Goal: Information Seeking & Learning: Compare options

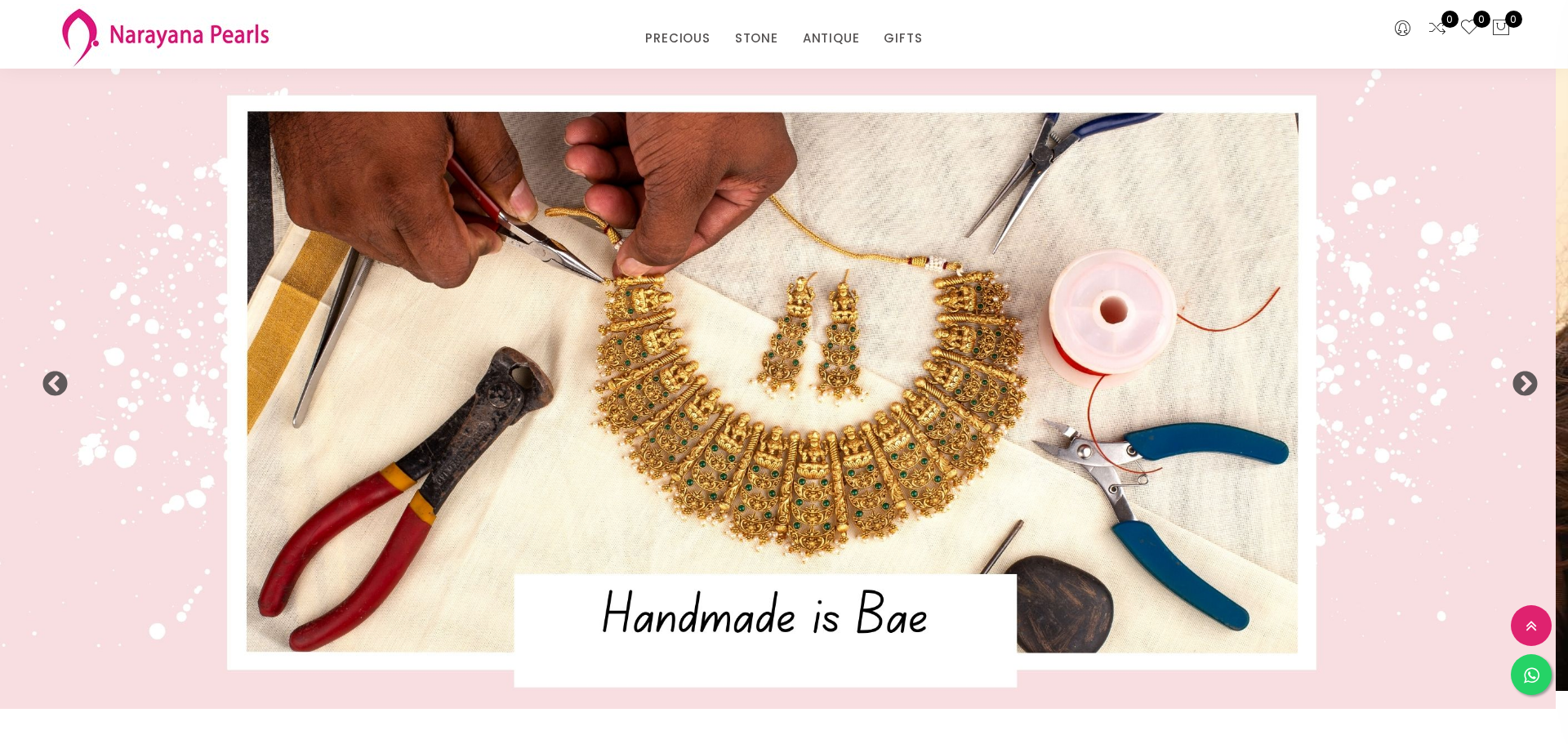
select select "INR"
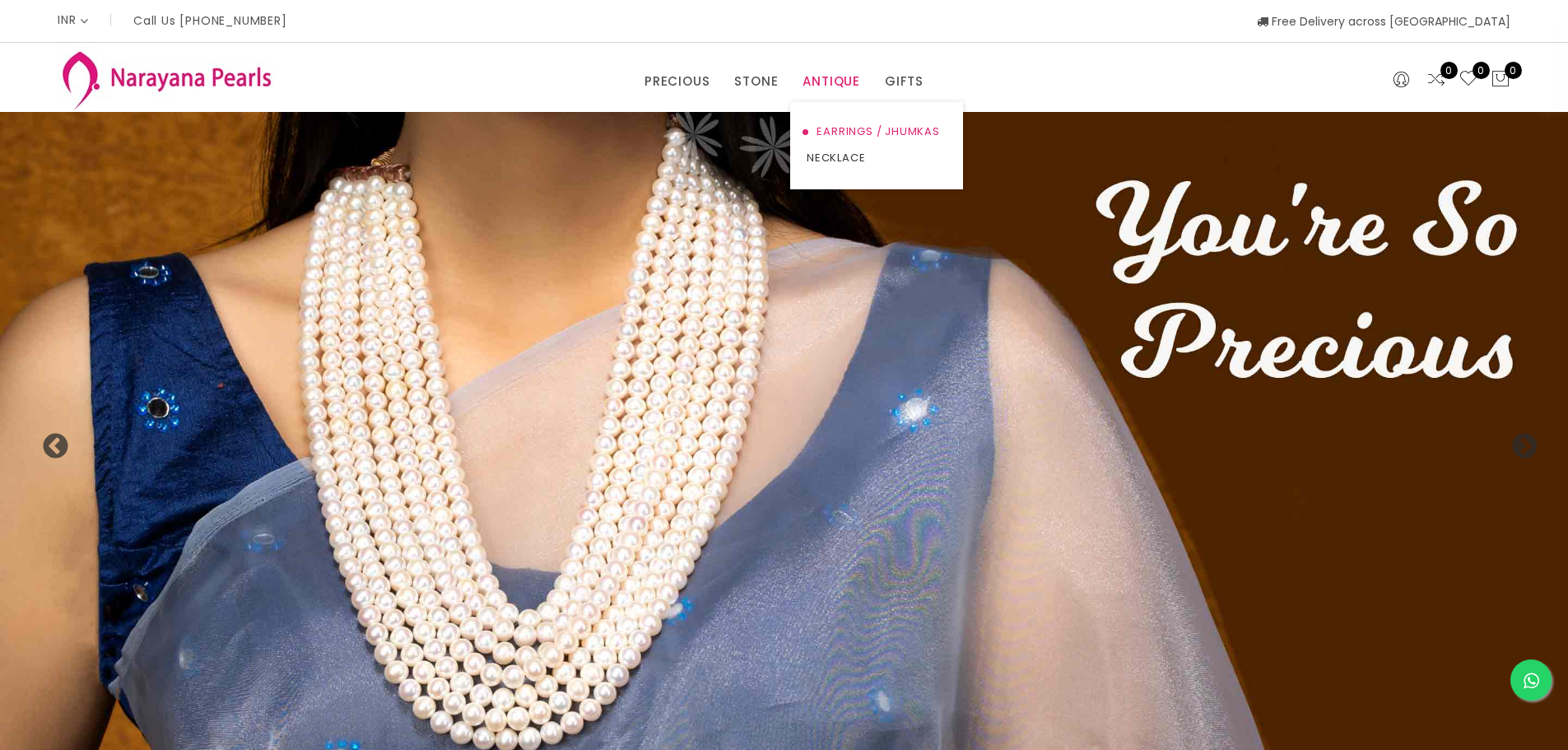
click at [837, 127] on link "EARRINGS / JHUMKAS" at bounding box center [877, 131] width 140 height 26
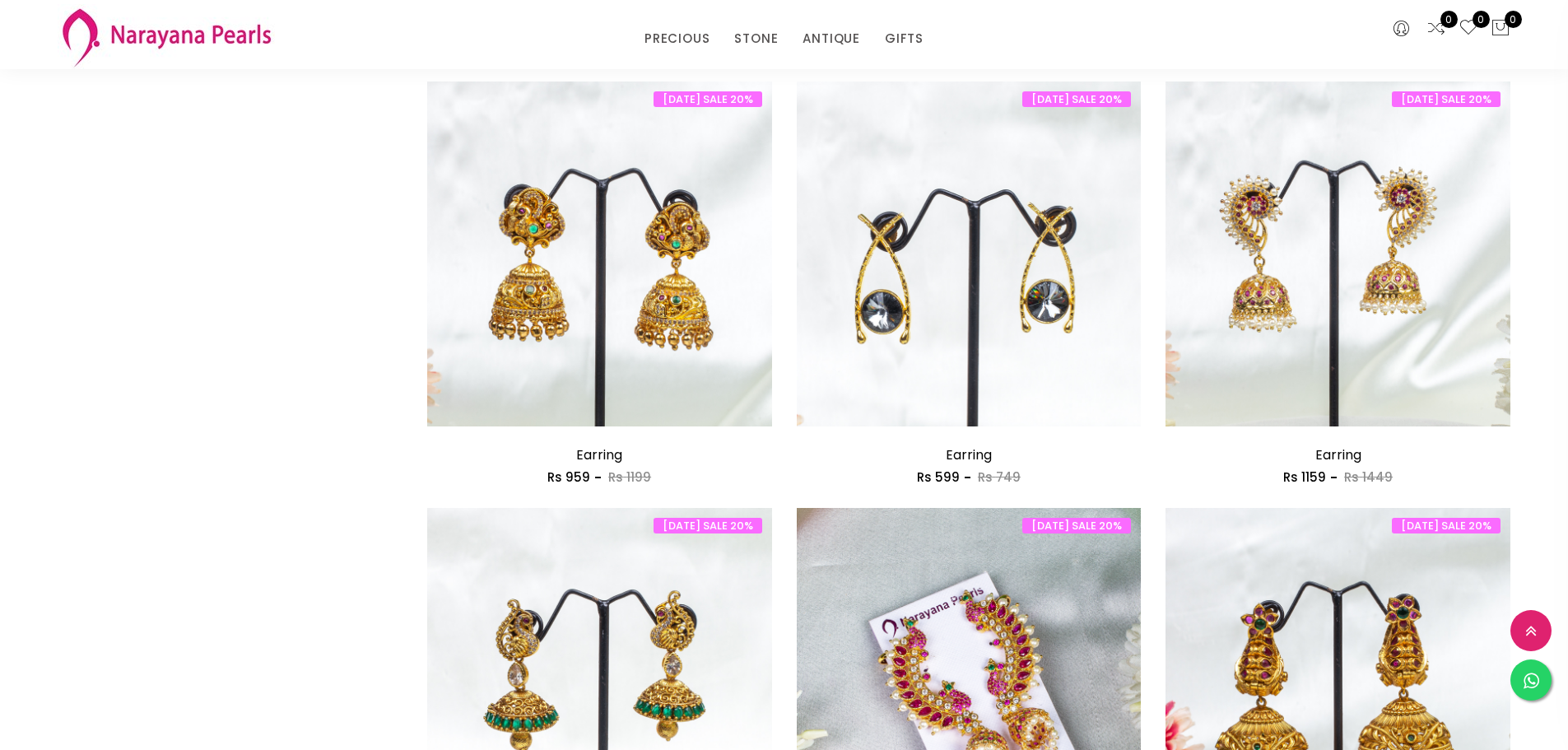
scroll to position [2716, 0]
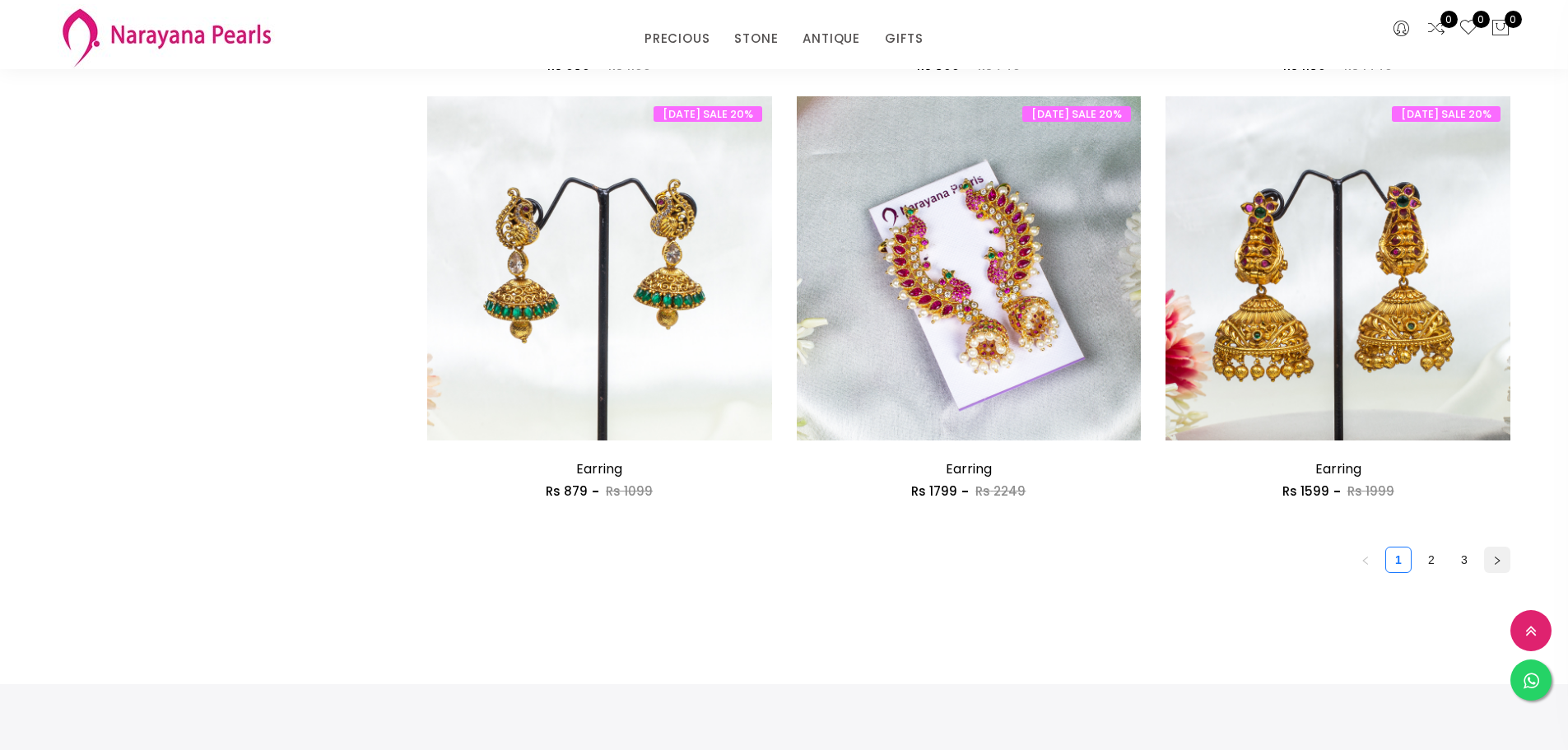
click at [1501, 559] on icon "right" at bounding box center [1497, 560] width 10 height 10
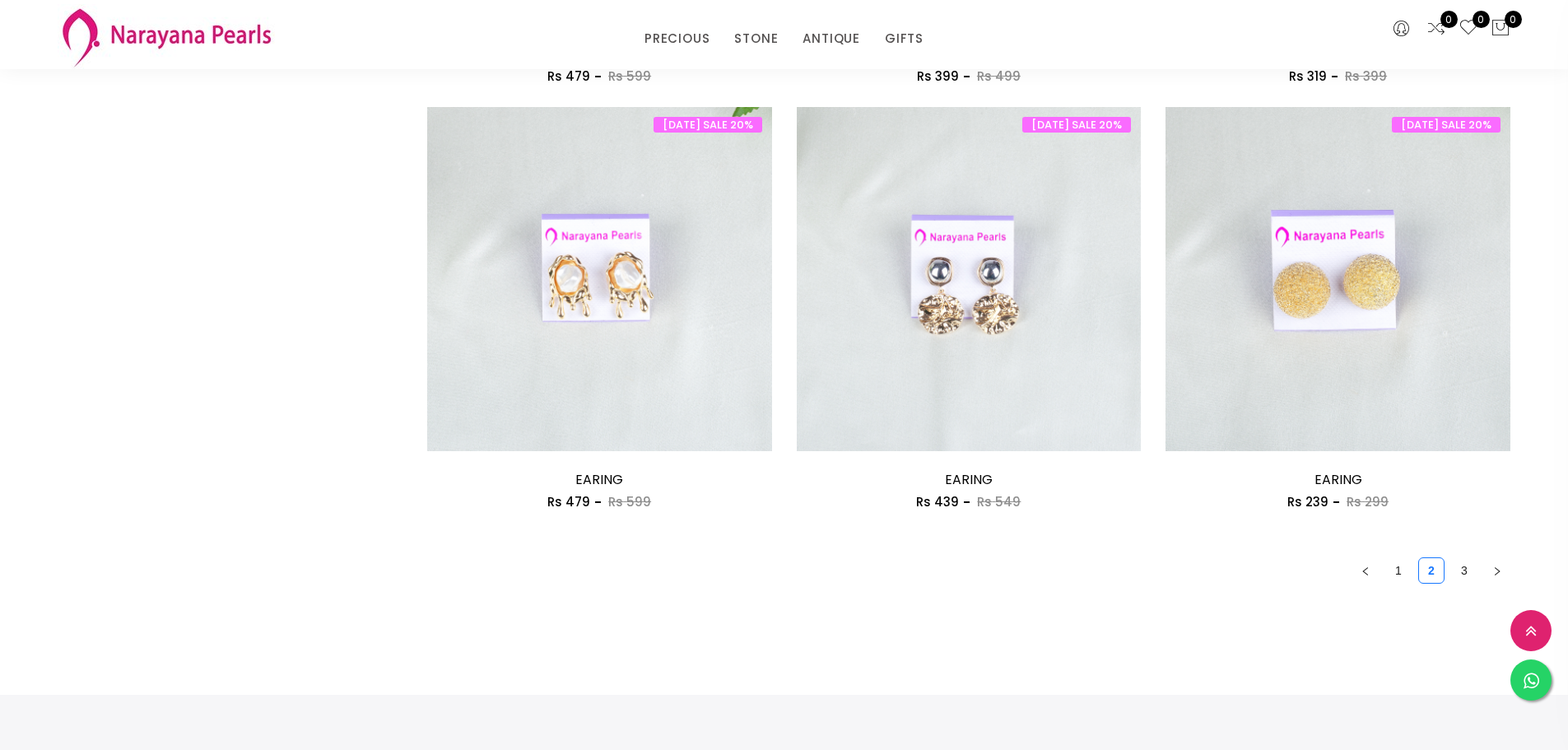
scroll to position [2716, 0]
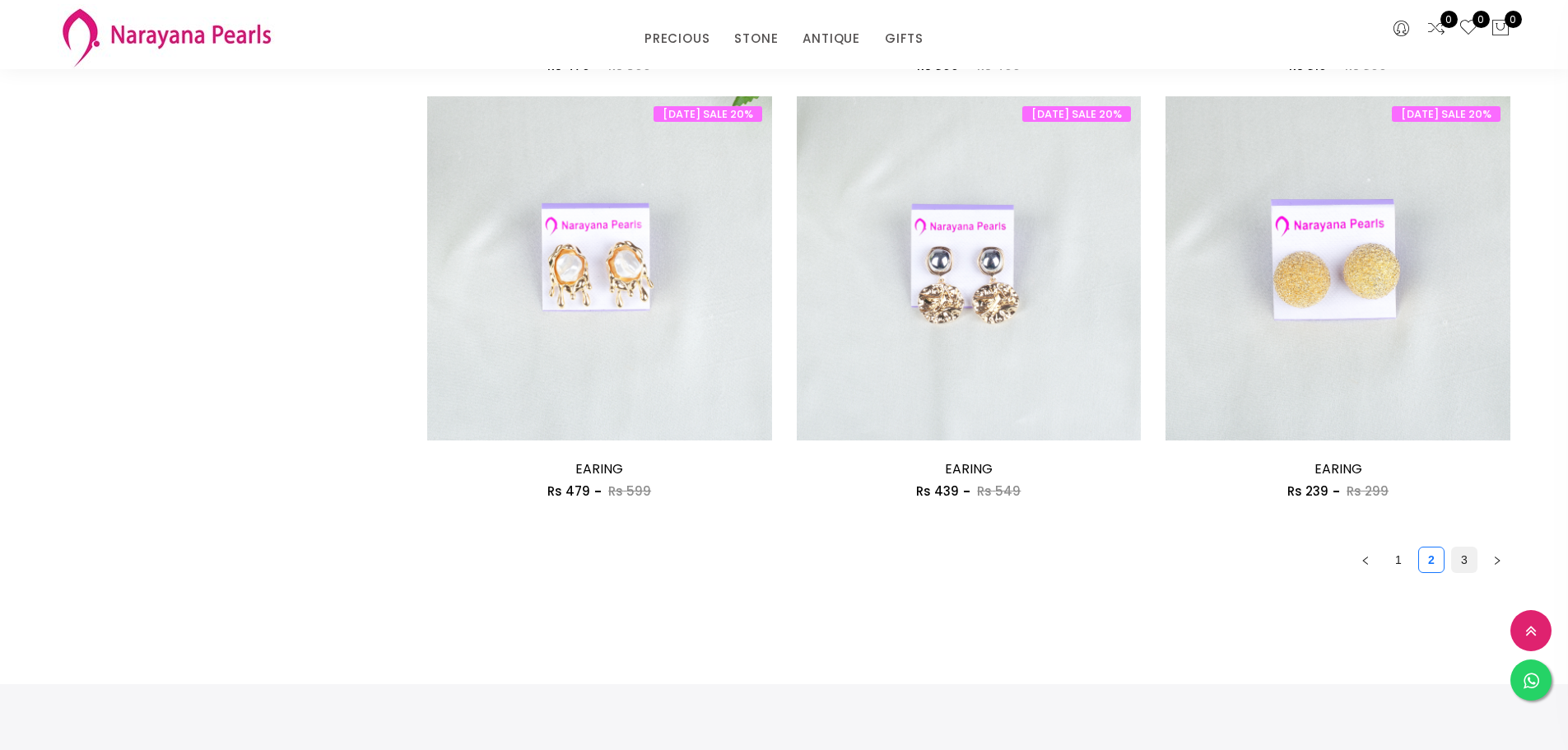
click at [1462, 560] on link "3" at bounding box center [1464, 560] width 25 height 25
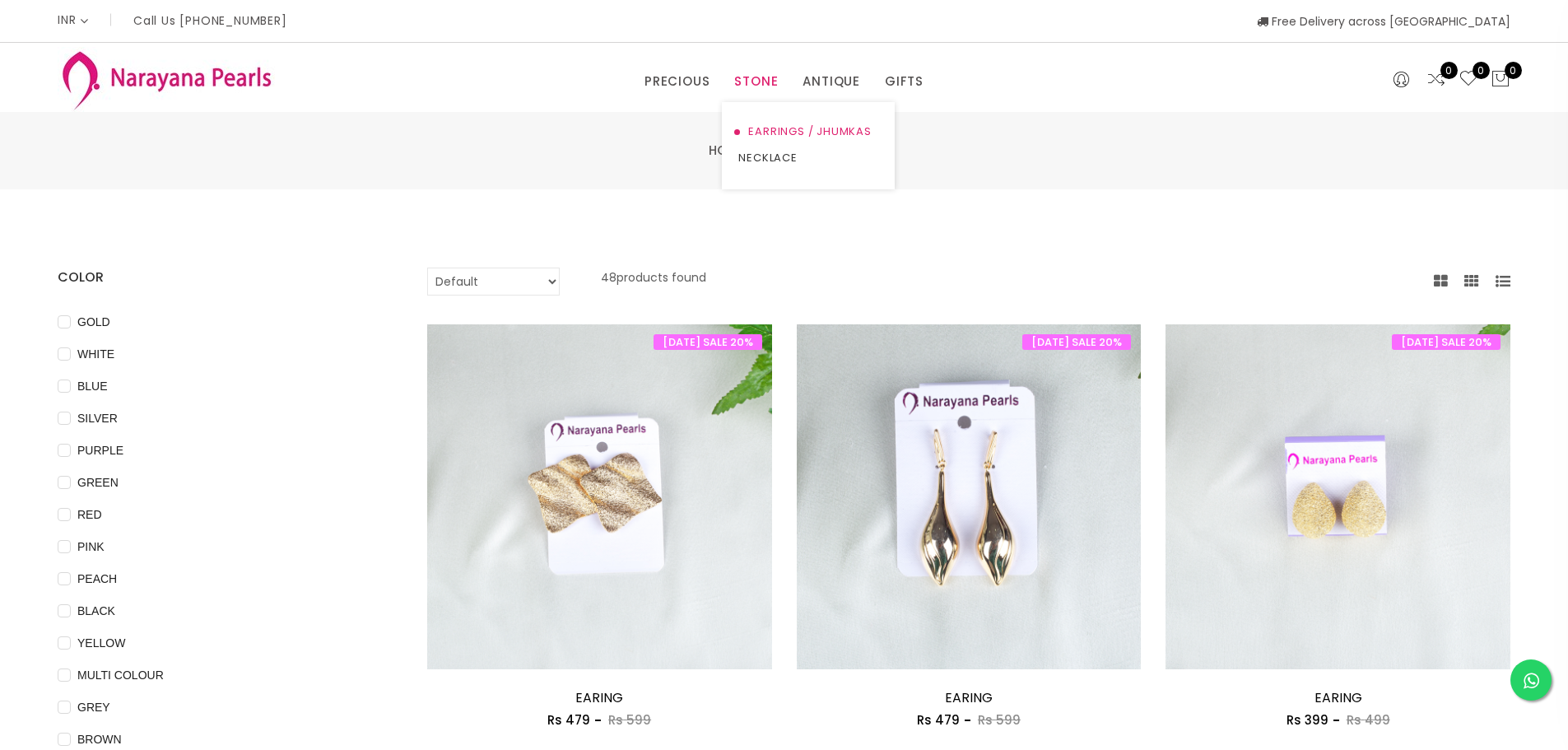
click at [774, 123] on link "EARRINGS / JHUMKAS" at bounding box center [808, 131] width 140 height 26
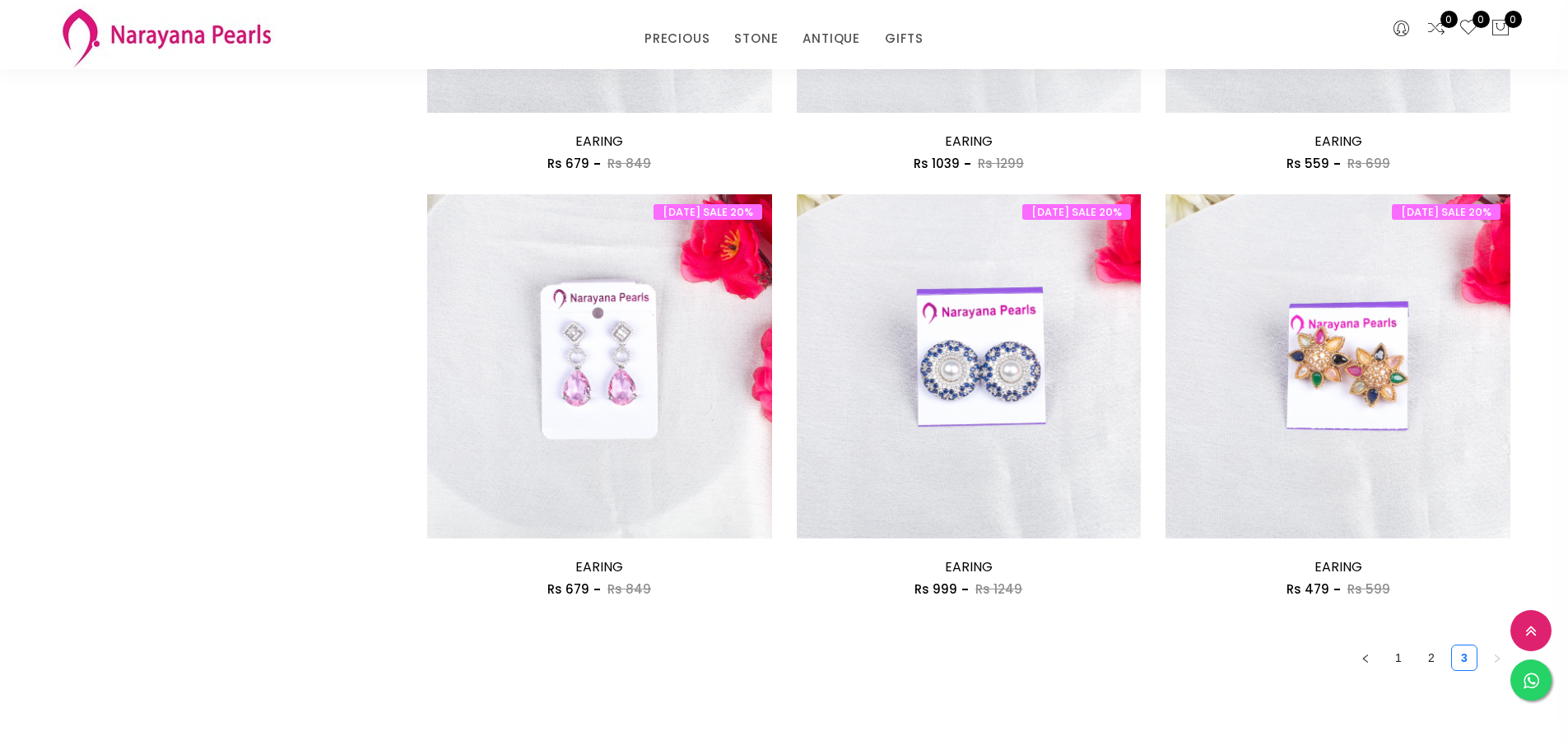
scroll to position [2634, 0]
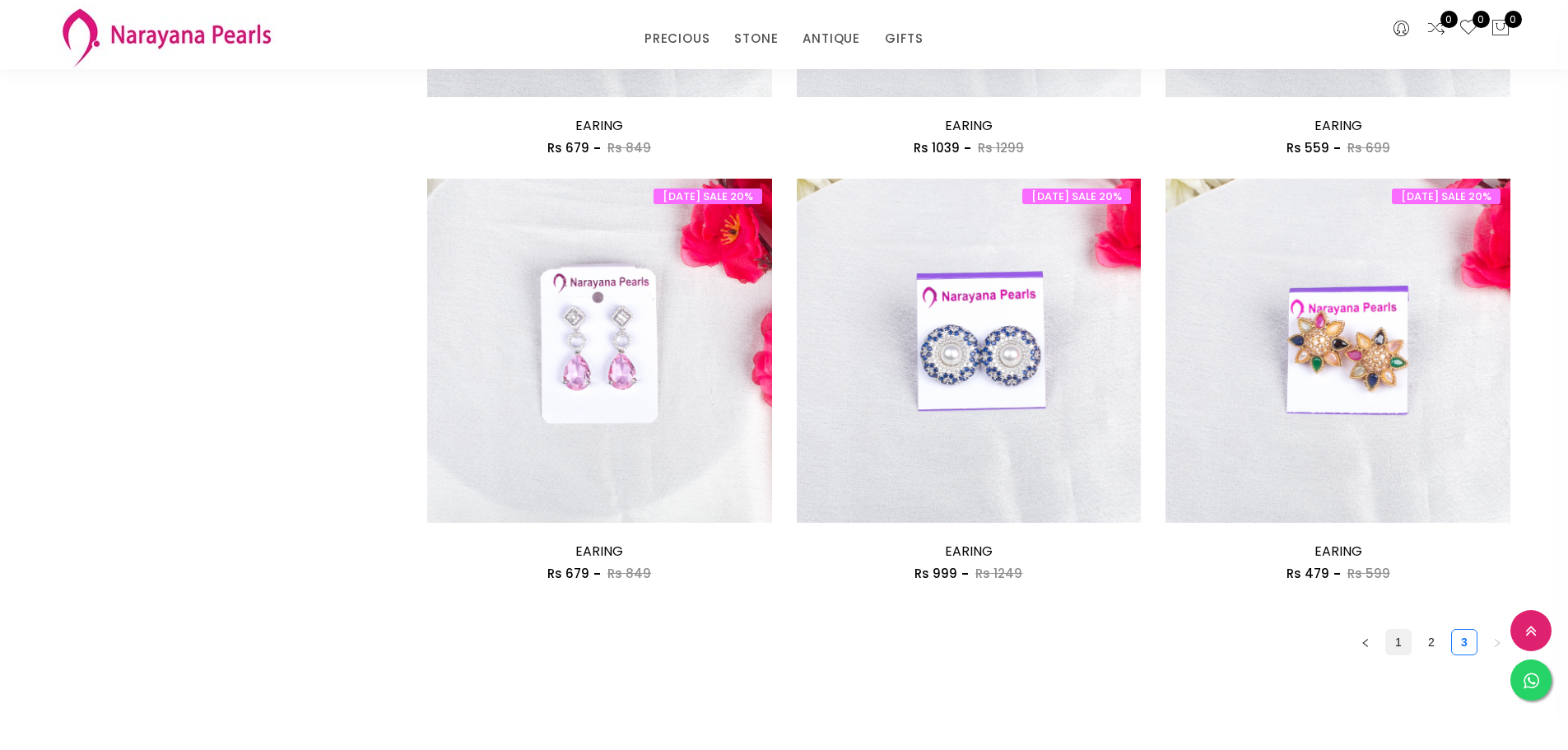
click at [1399, 641] on link "1" at bounding box center [1398, 642] width 25 height 25
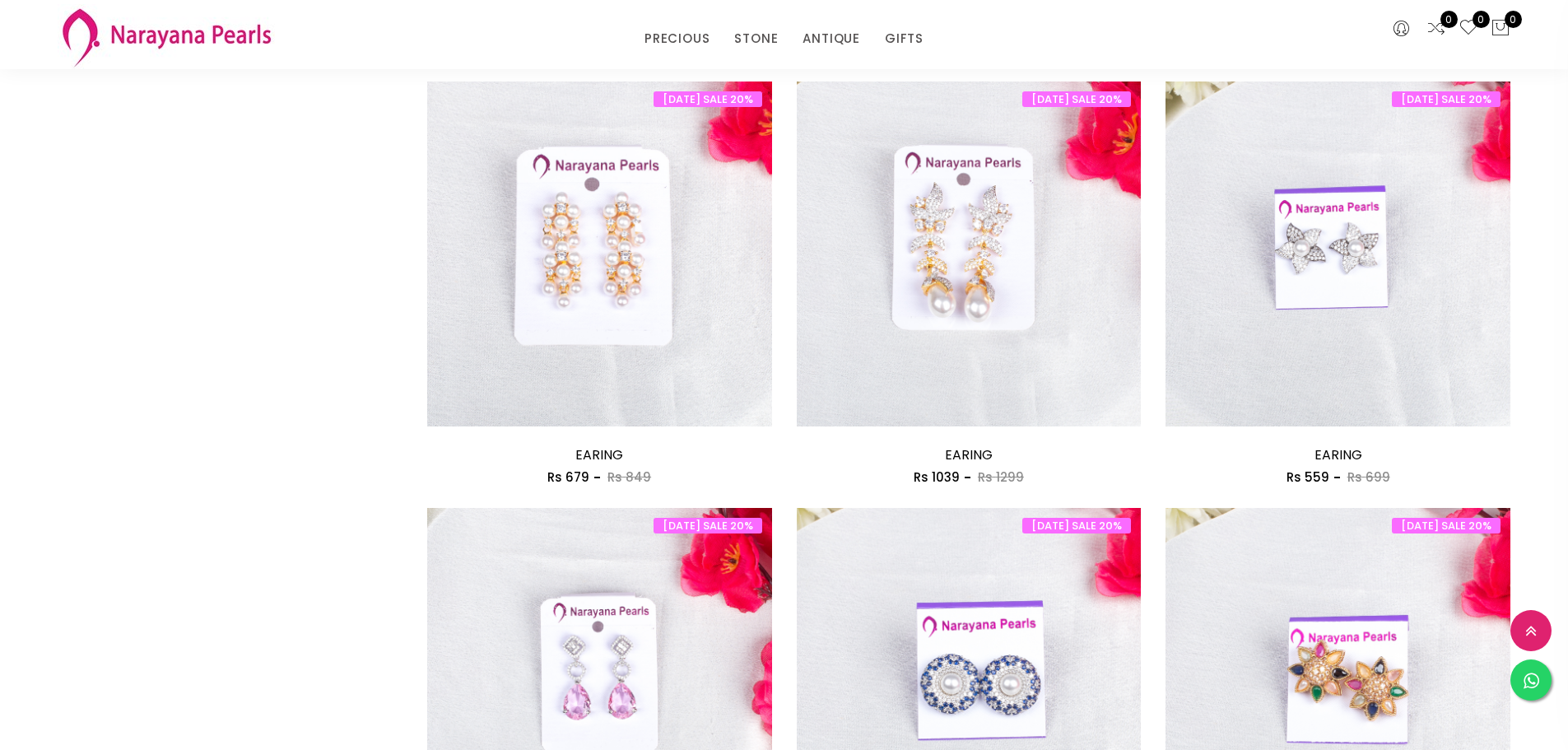
scroll to position [2798, 0]
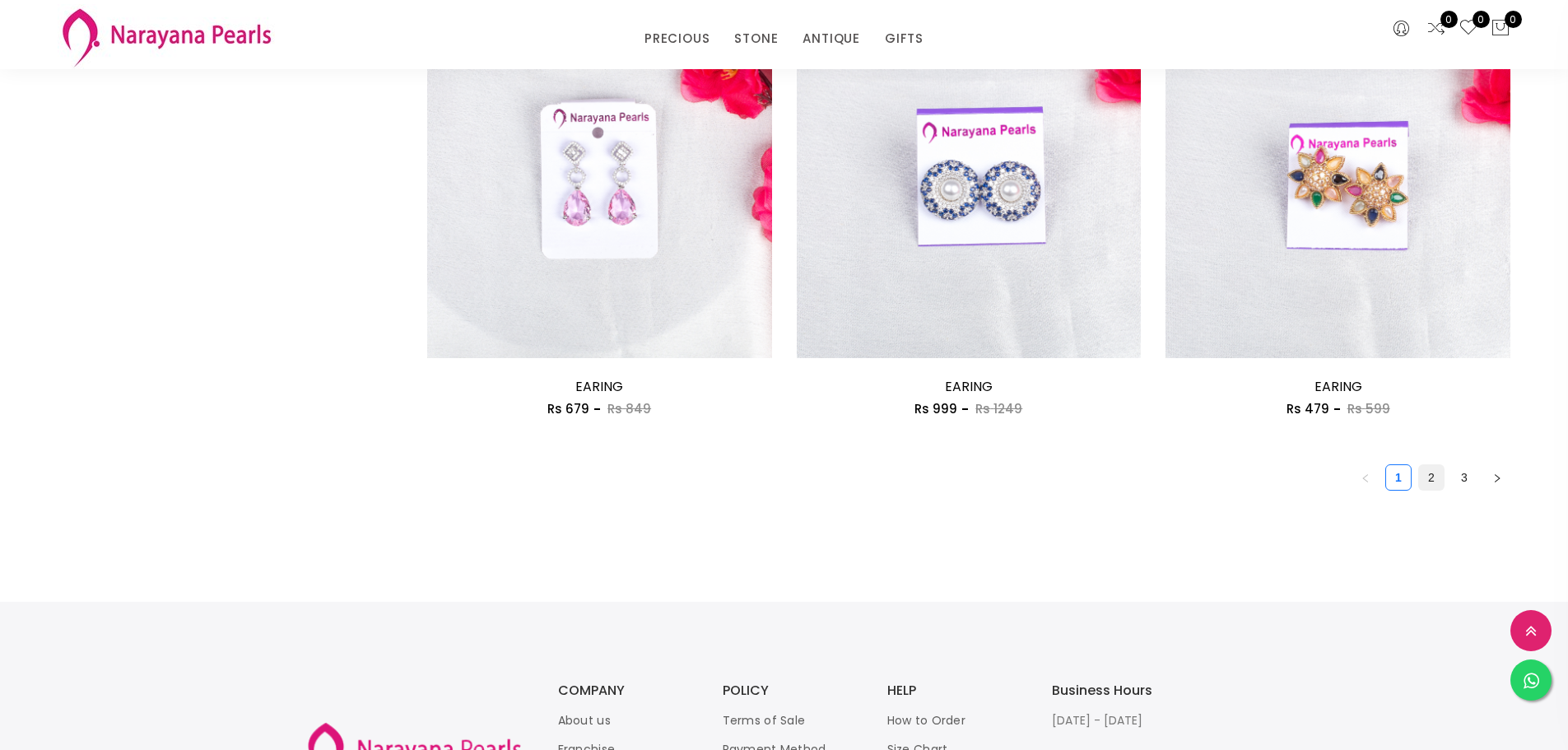
click at [1440, 475] on link "2" at bounding box center [1431, 478] width 25 height 25
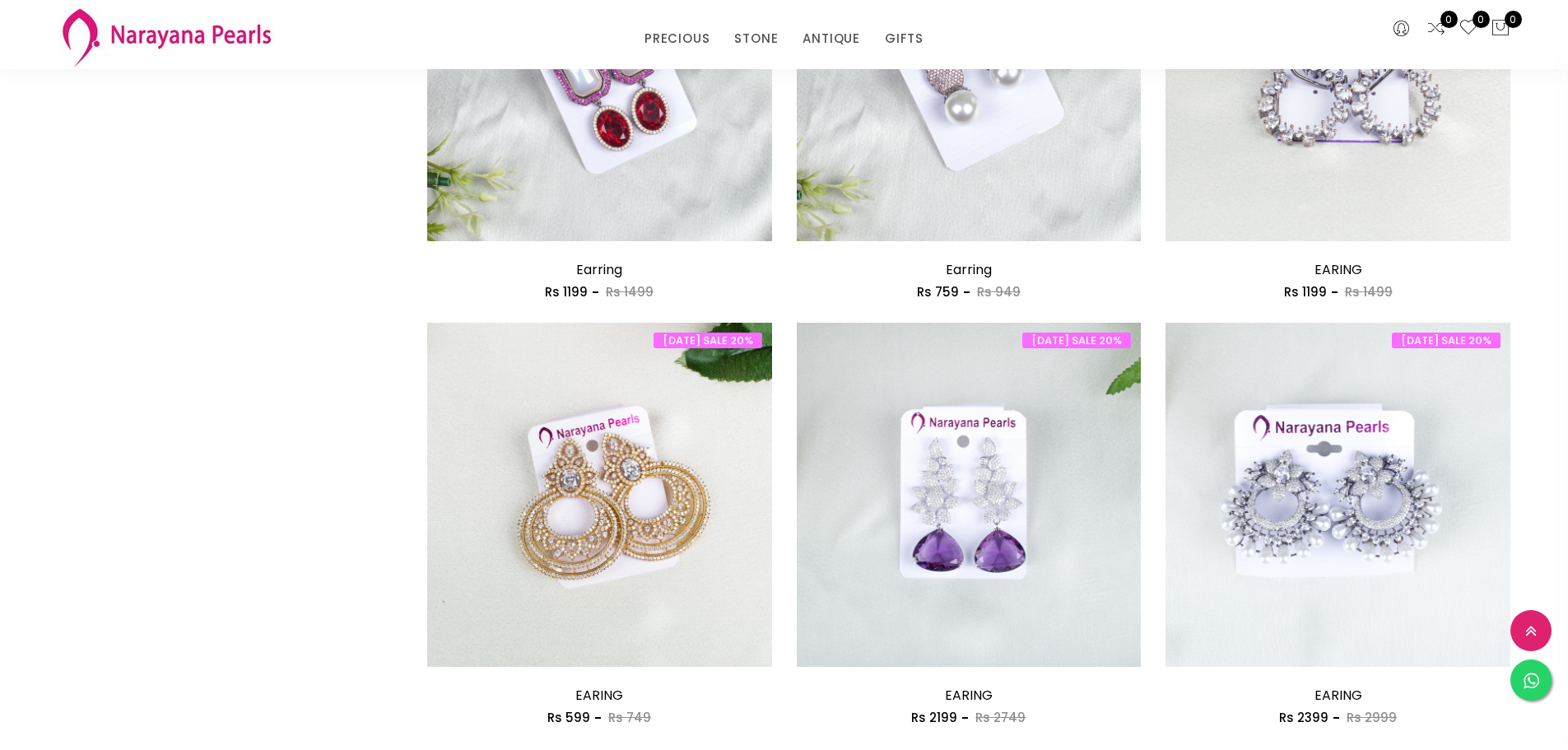
scroll to position [2716, 0]
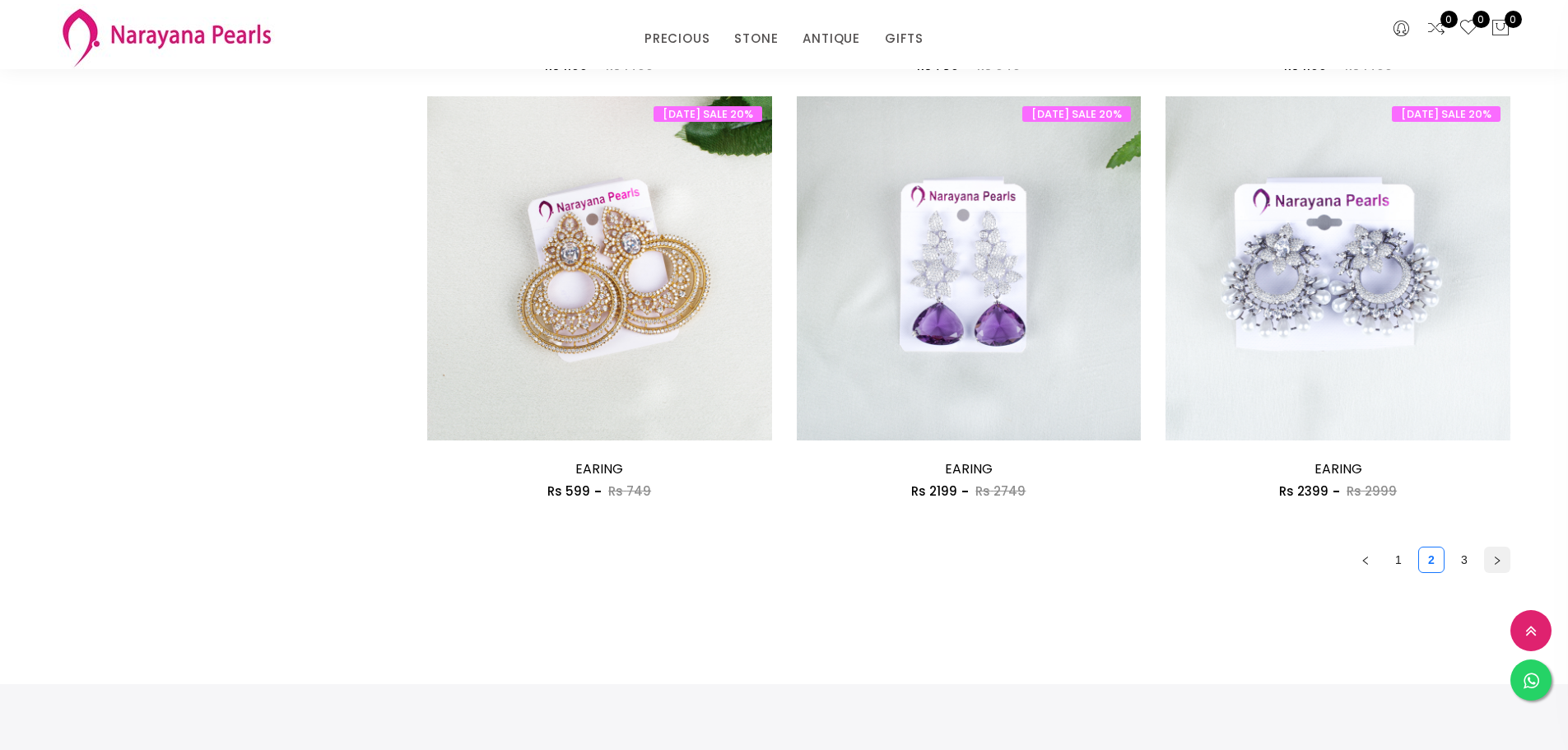
click at [1491, 562] on button "button" at bounding box center [1497, 560] width 26 height 26
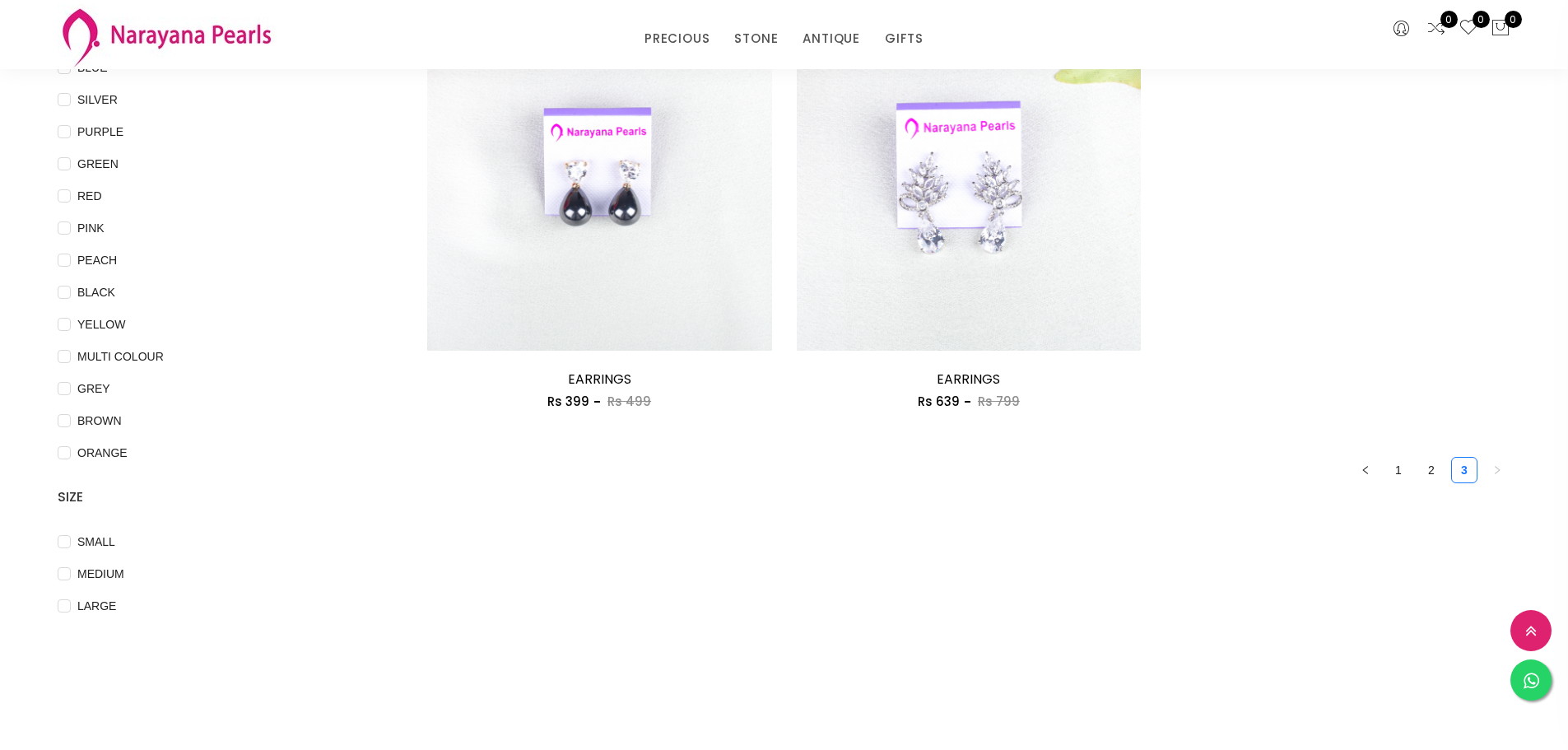
scroll to position [82, 0]
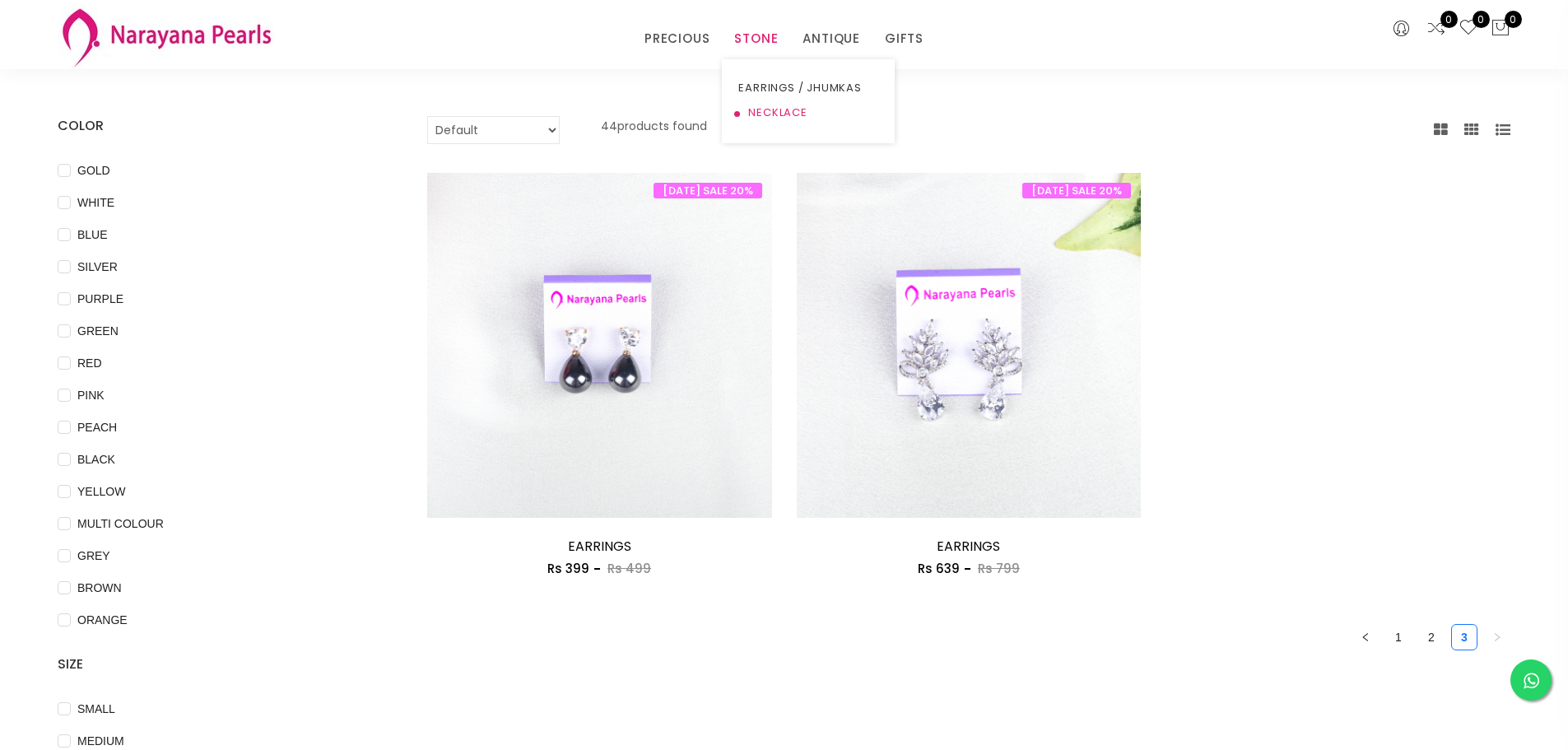
click at [763, 110] on link "NECKLACE" at bounding box center [808, 112] width 140 height 25
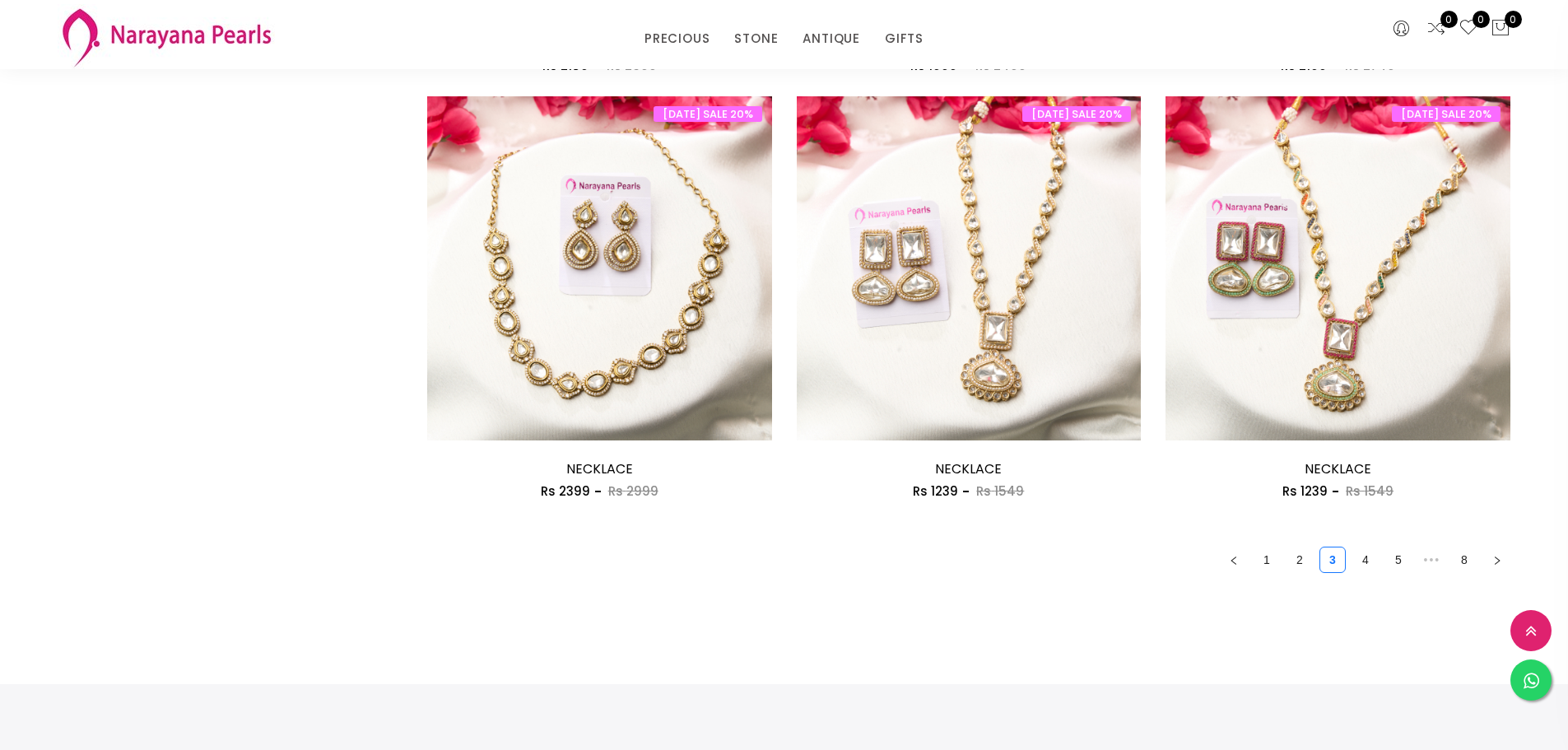
scroll to position [3005, 0]
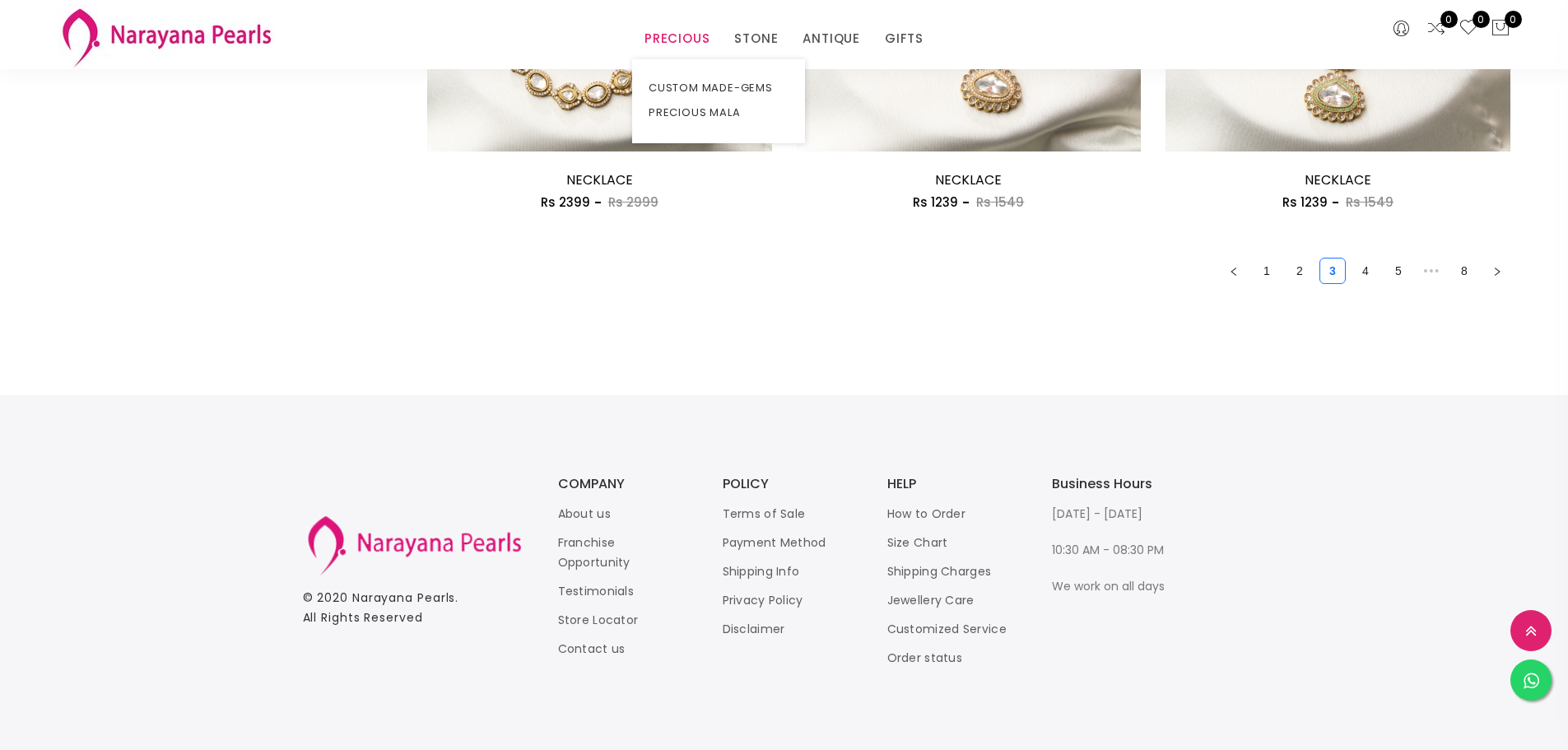
click at [707, 35] on link "PRECIOUS" at bounding box center [677, 38] width 65 height 25
click at [704, 83] on link "CUSTOM MADE-GEMS" at bounding box center [719, 88] width 140 height 25
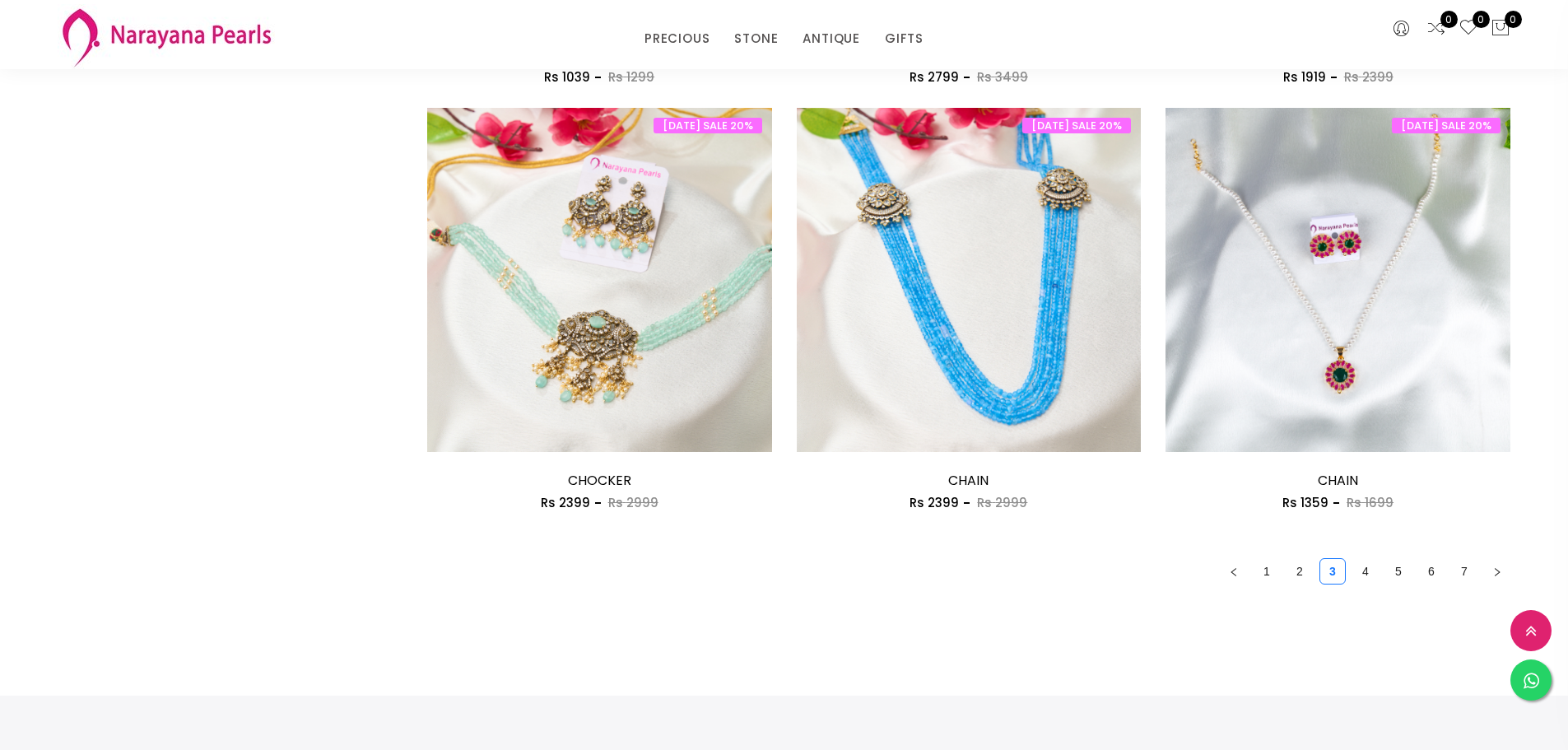
scroll to position [2716, 0]
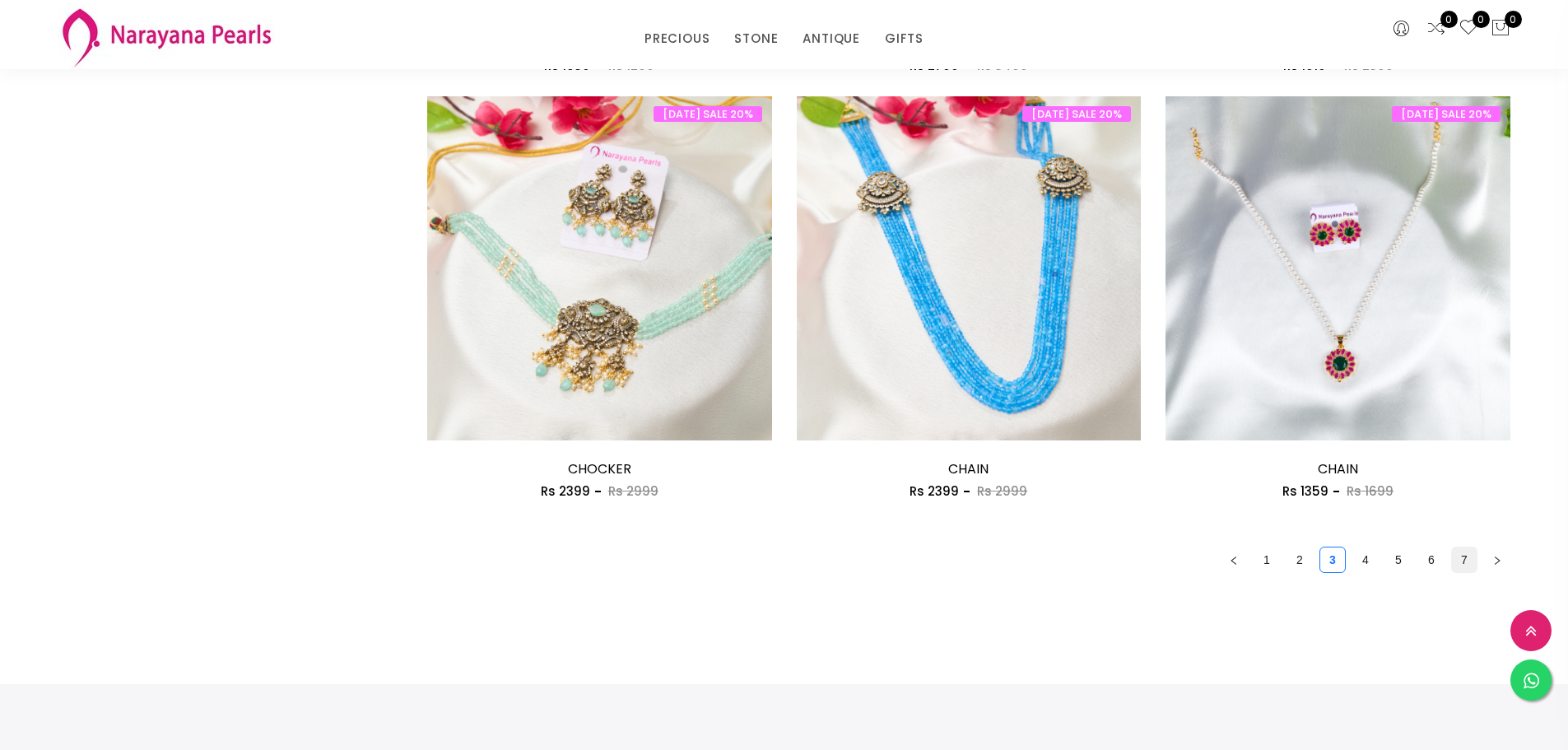
click at [1464, 566] on link "7" at bounding box center [1464, 560] width 25 height 25
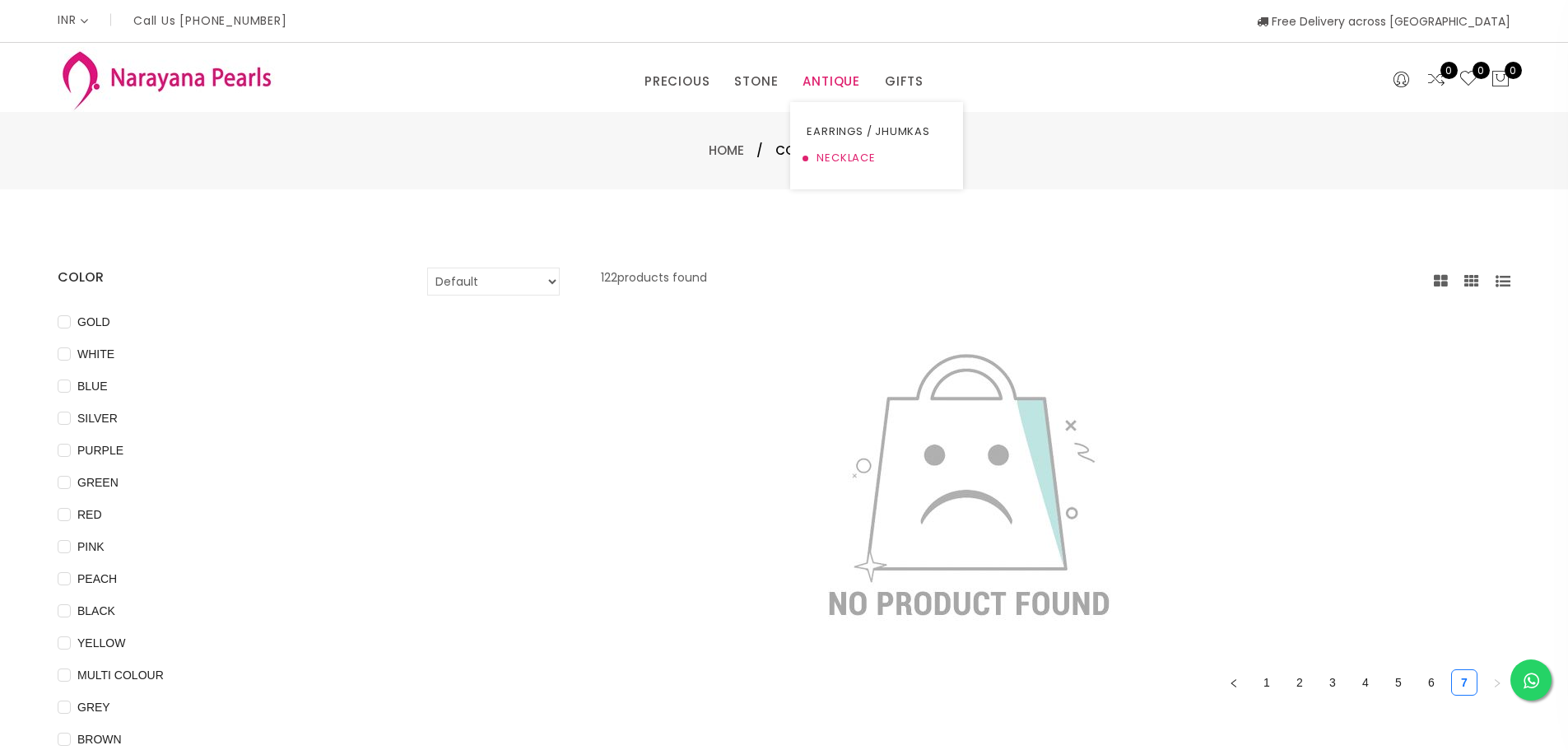
click at [844, 169] on link "NECKLACE" at bounding box center [877, 157] width 140 height 26
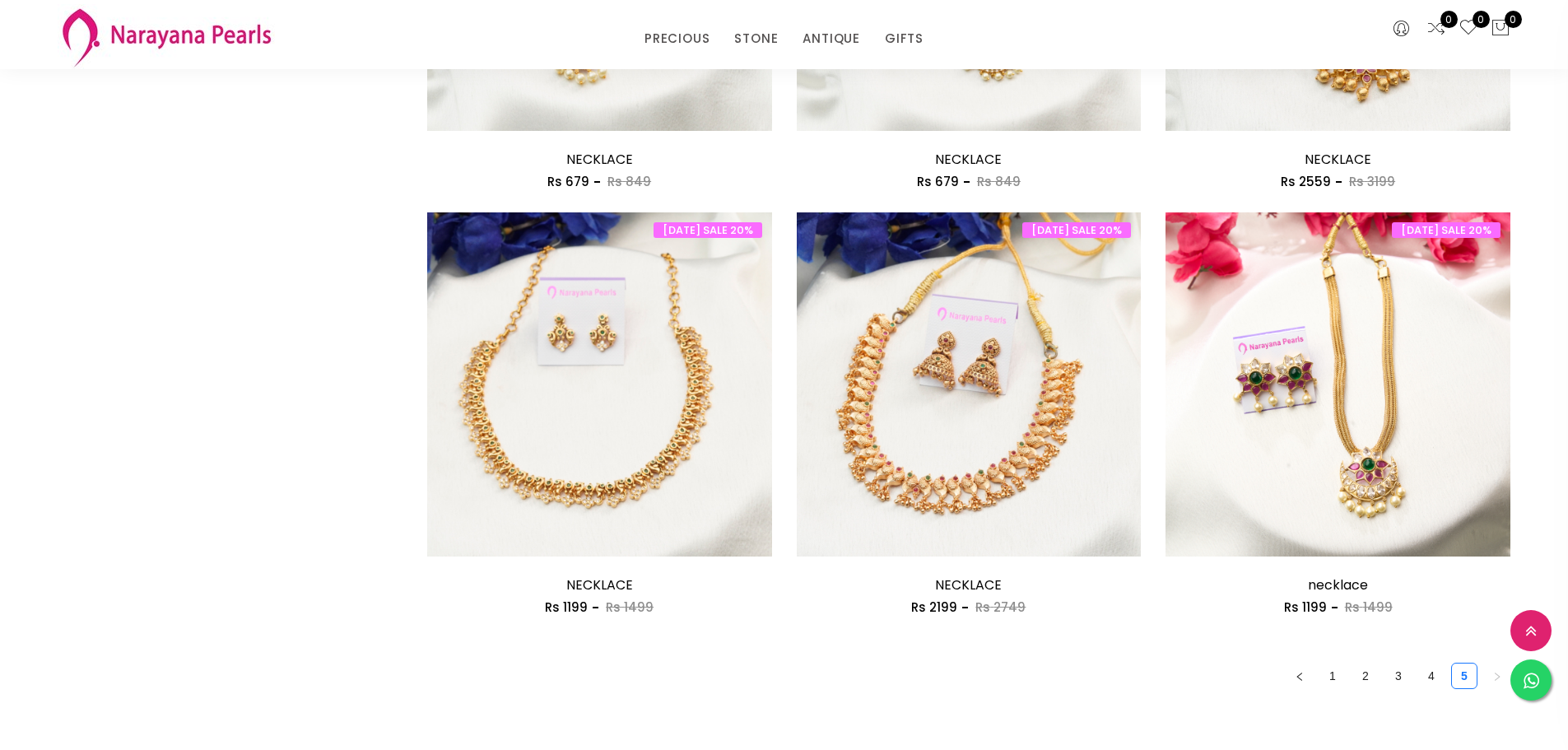
scroll to position [2634, 0]
